Goal: Find specific page/section: Find specific page/section

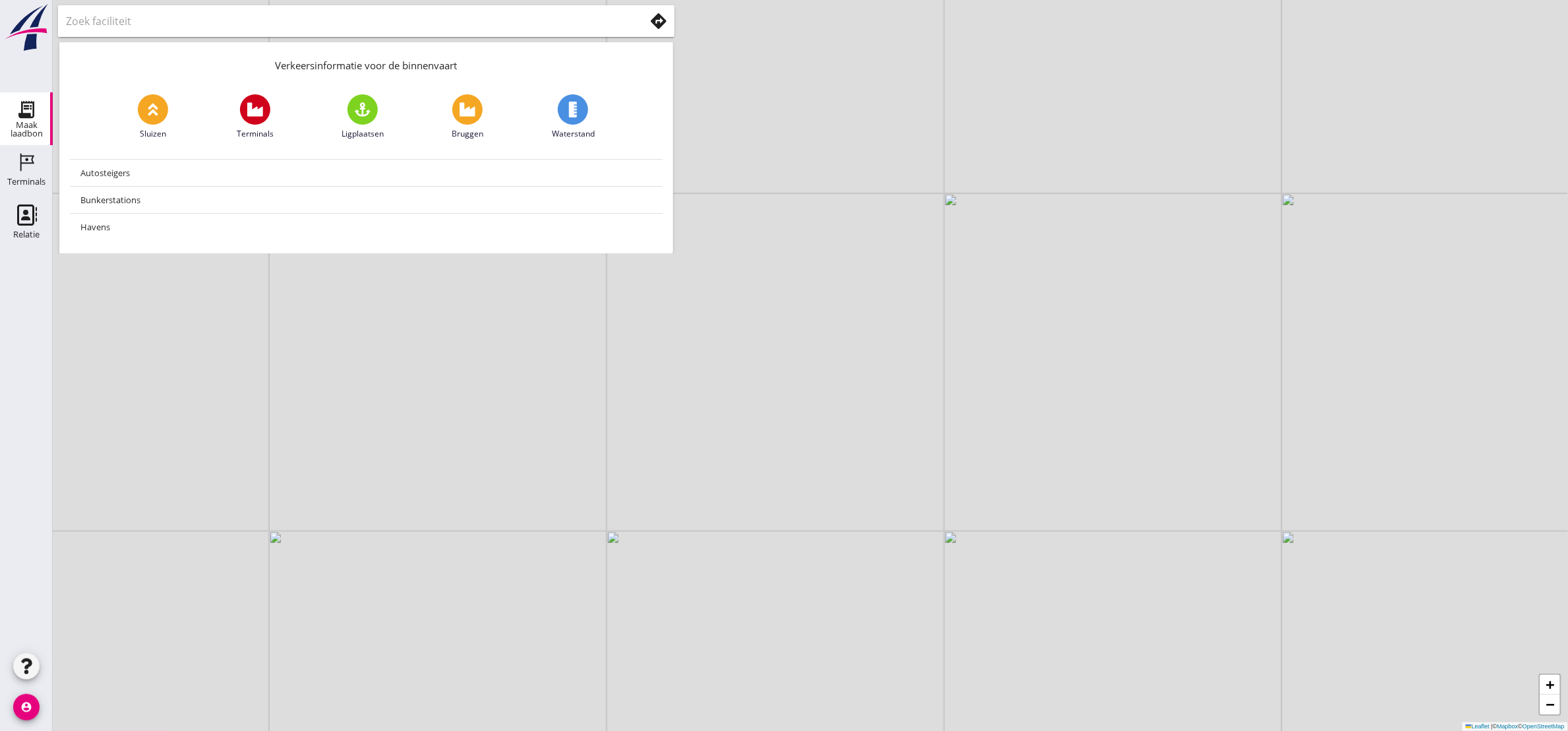
click at [5, 114] on link "Maak laadbon Maak laadbon" at bounding box center [26, 118] width 53 height 53
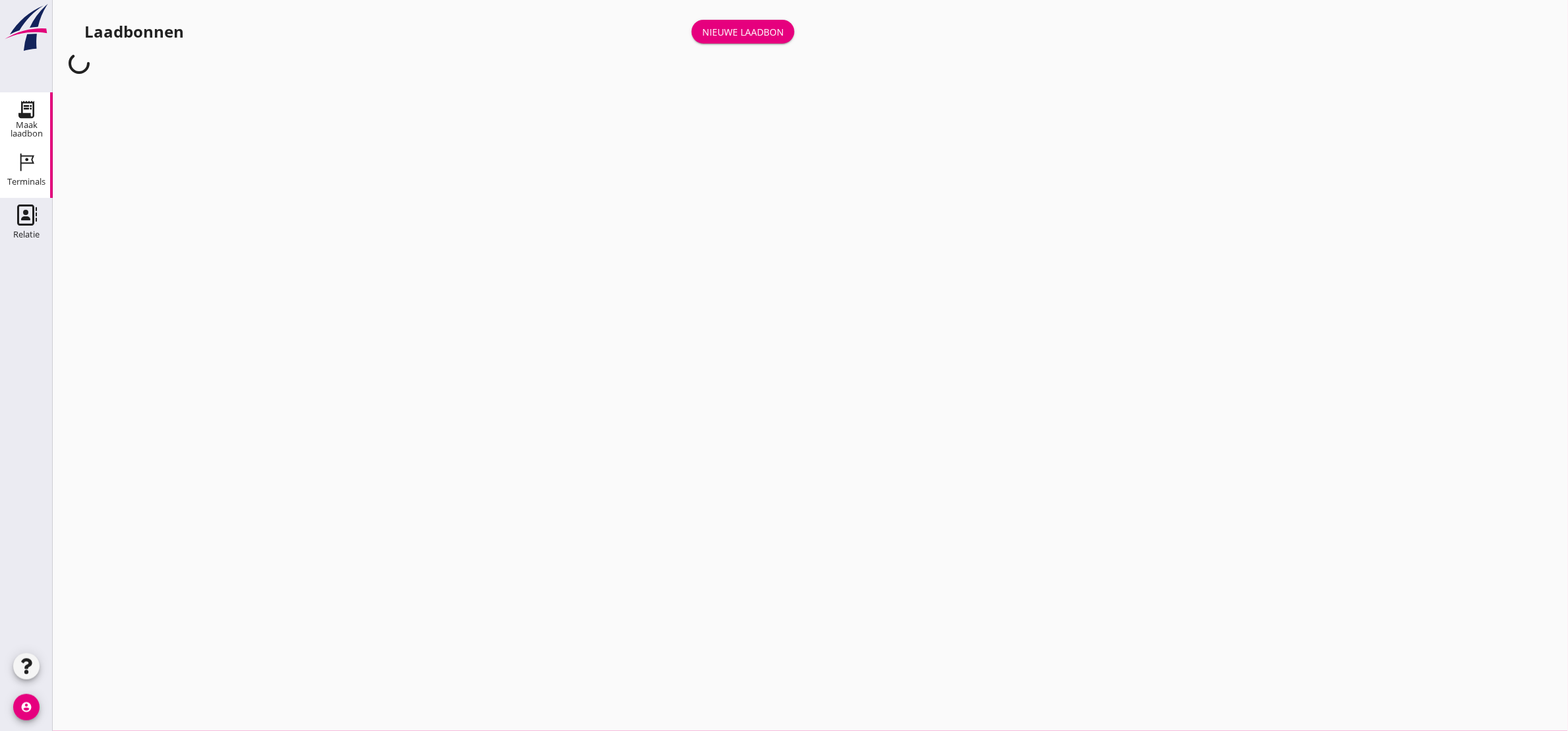
click at [27, 183] on div "Terminals" at bounding box center [26, 182] width 38 height 9
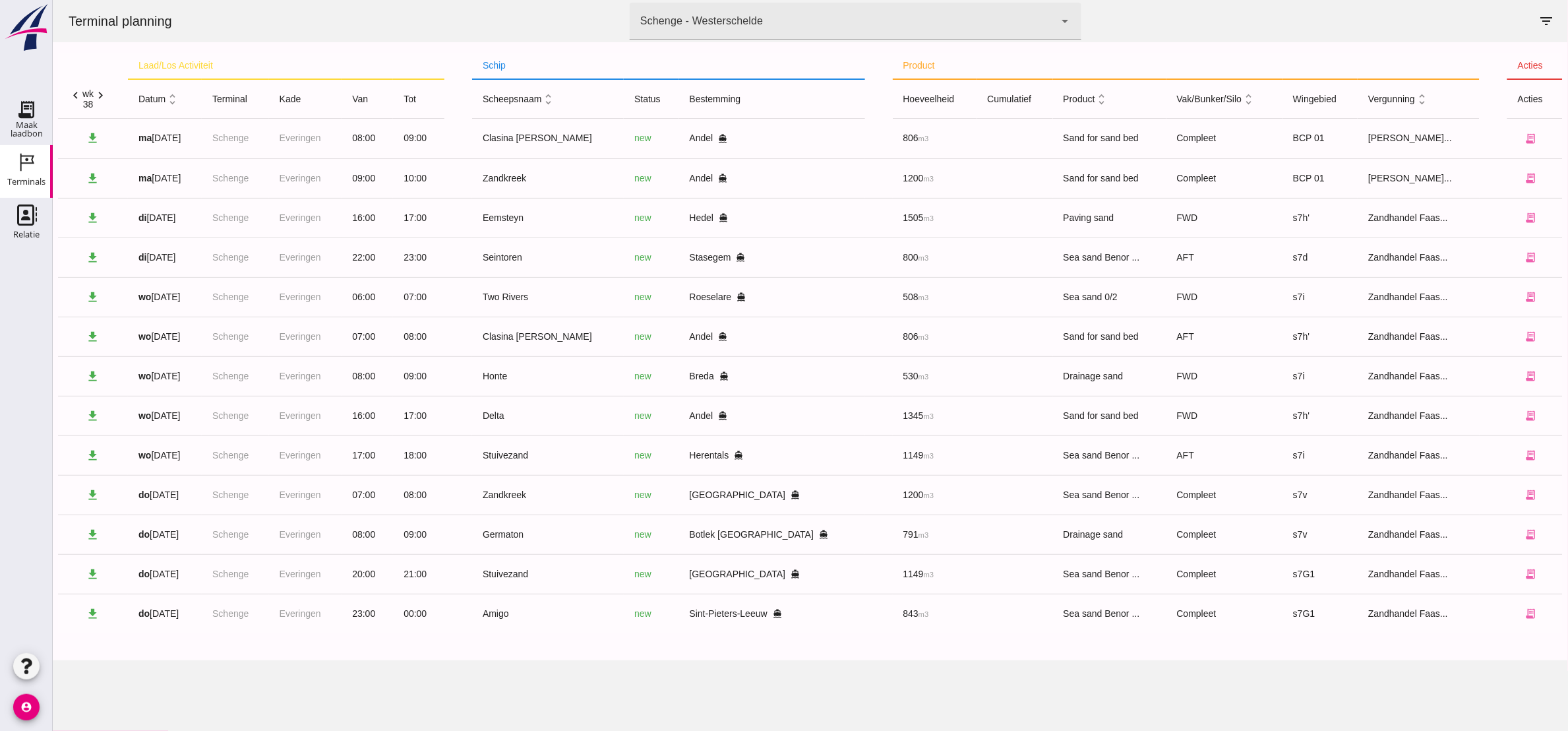
click at [102, 94] on icon "chevron_right" at bounding box center [99, 95] width 14 height 14
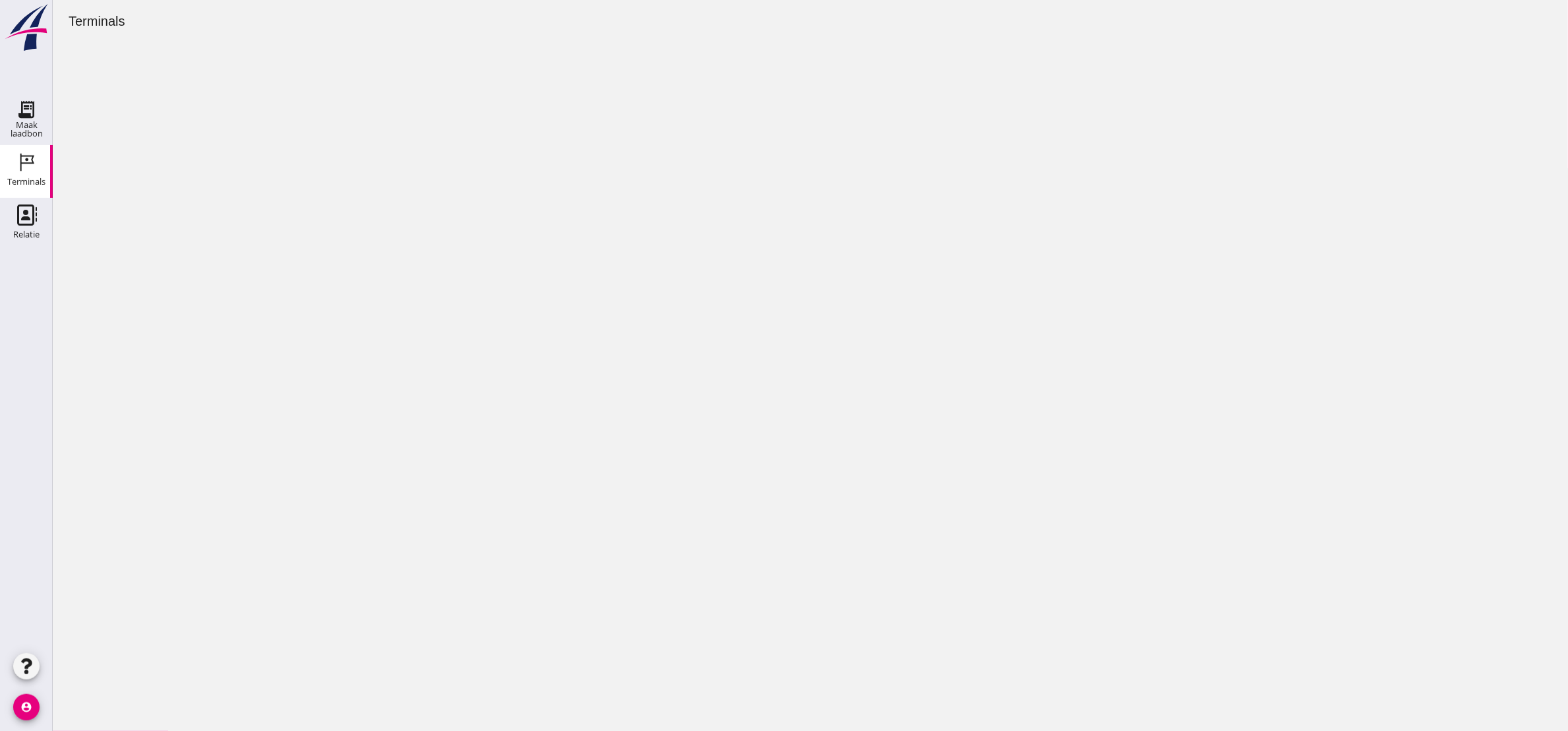
click at [23, 173] on div "Terminals" at bounding box center [26, 182] width 38 height 18
